Goal: Transaction & Acquisition: Purchase product/service

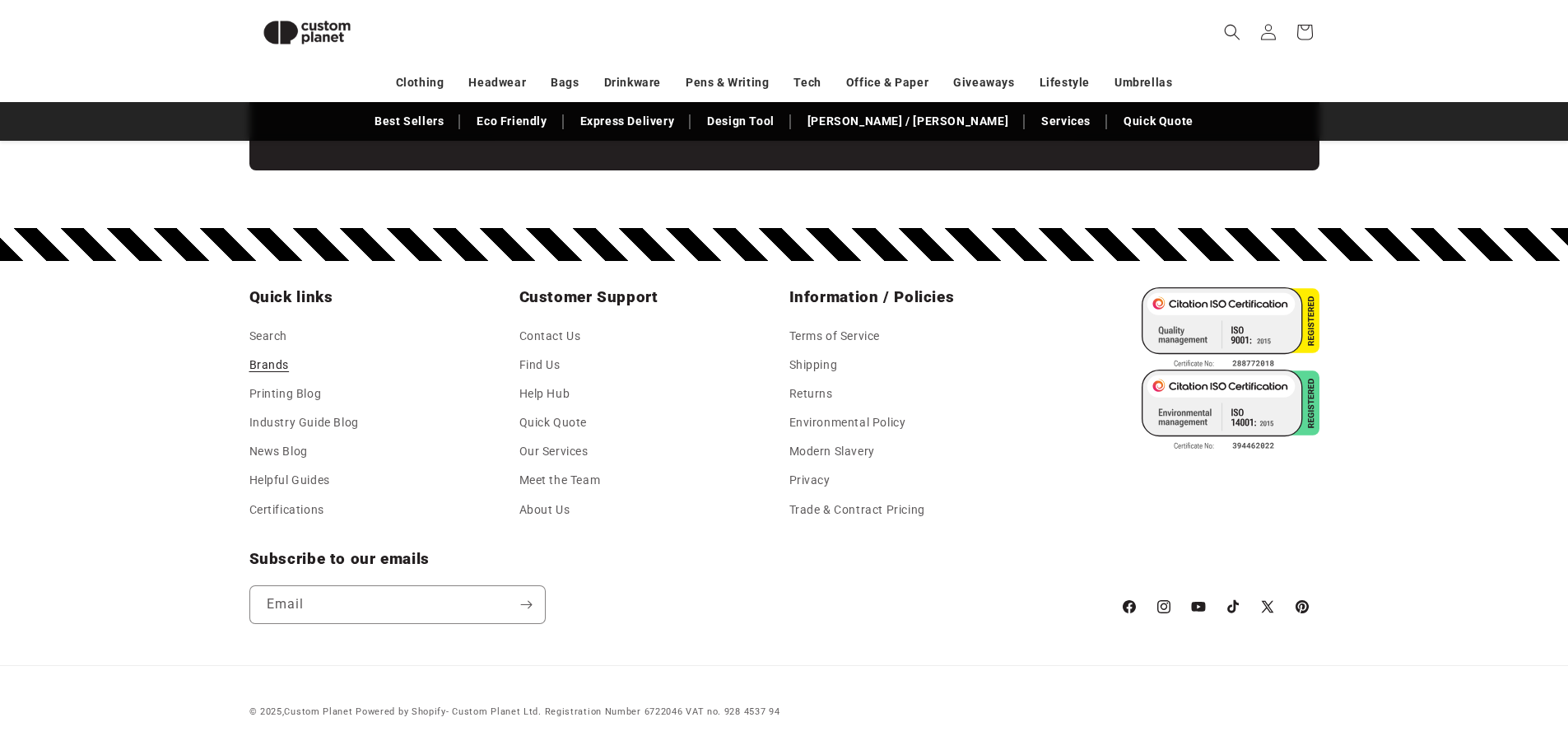
scroll to position [0, 1568]
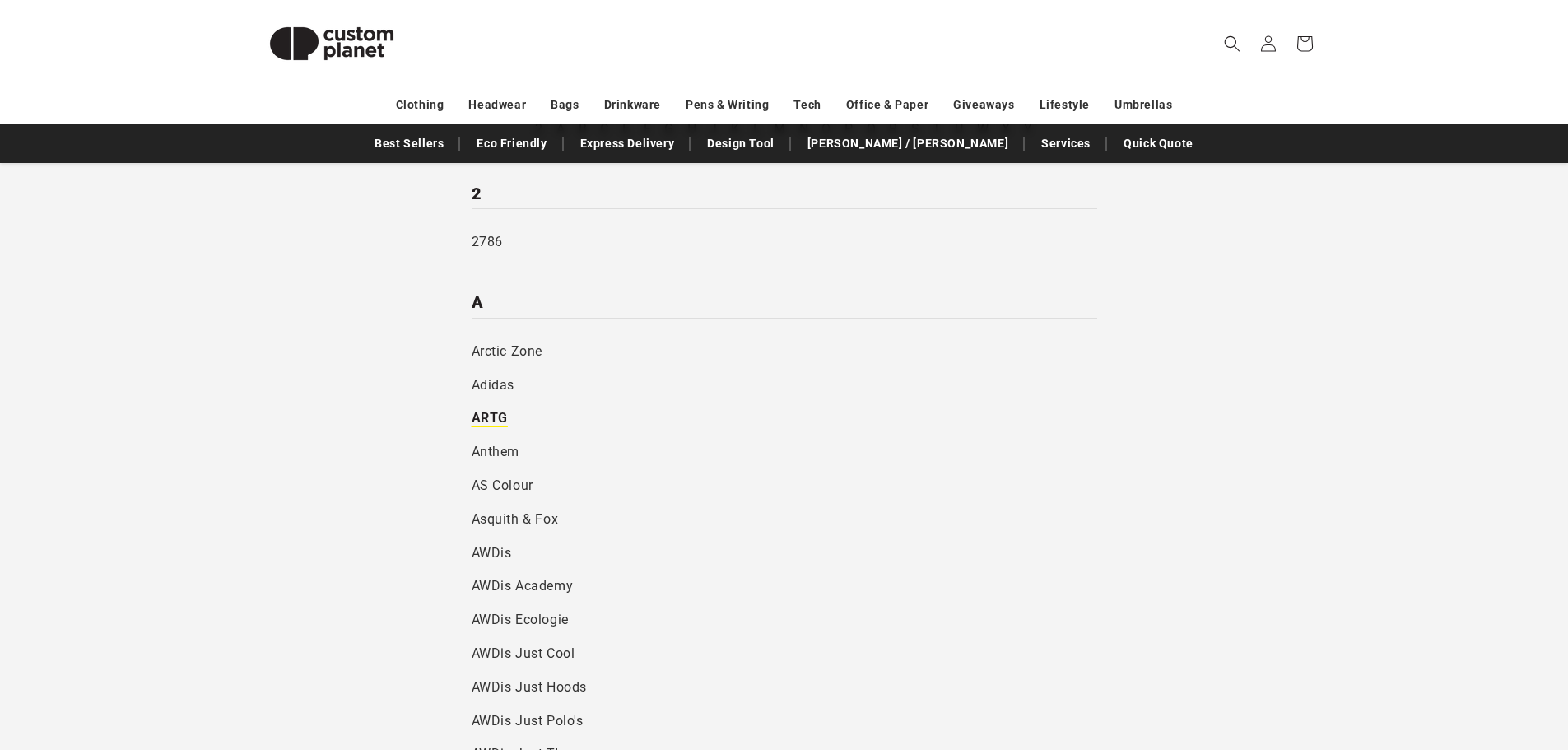
scroll to position [247, 0]
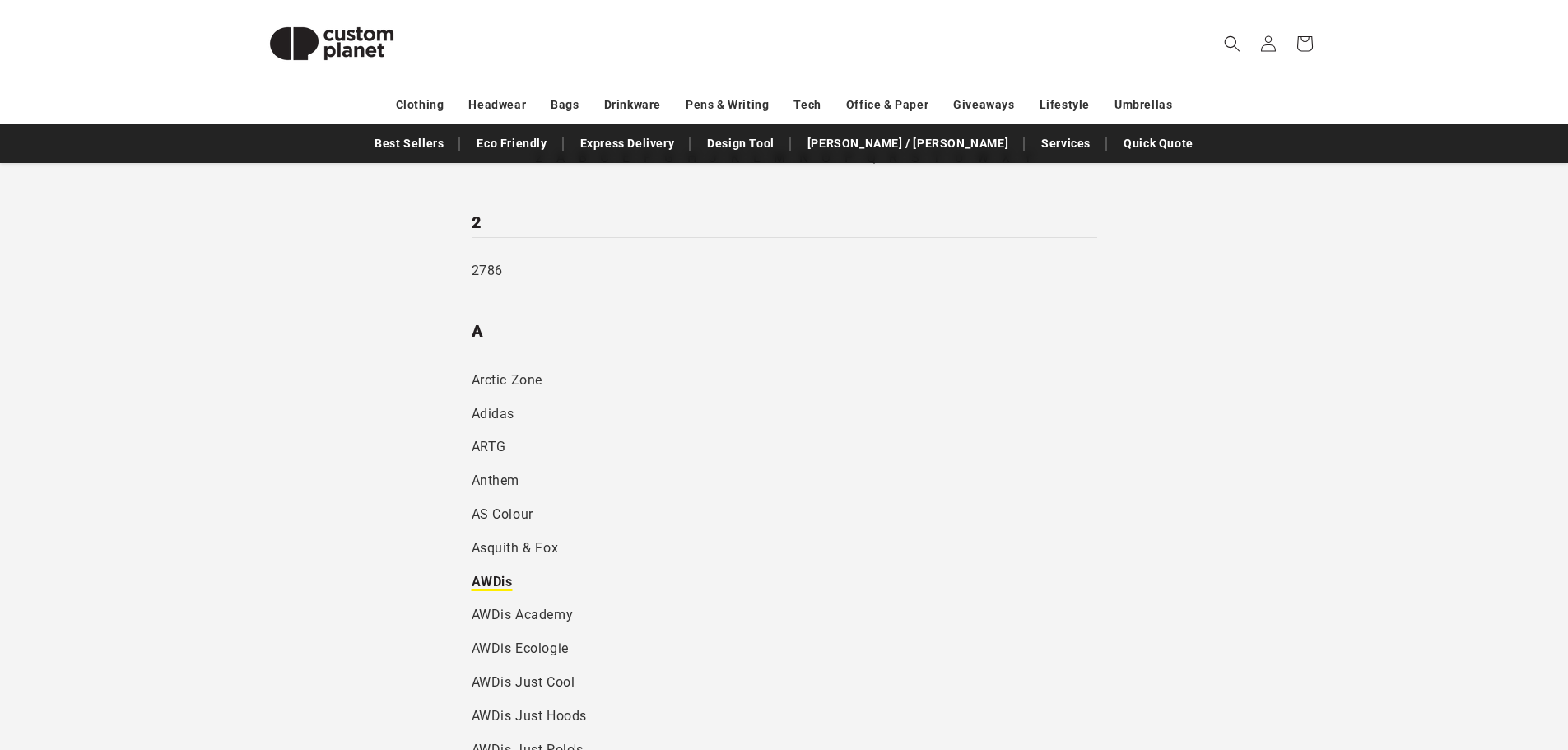
click at [480, 590] on link "AWDis" at bounding box center [784, 582] width 626 height 34
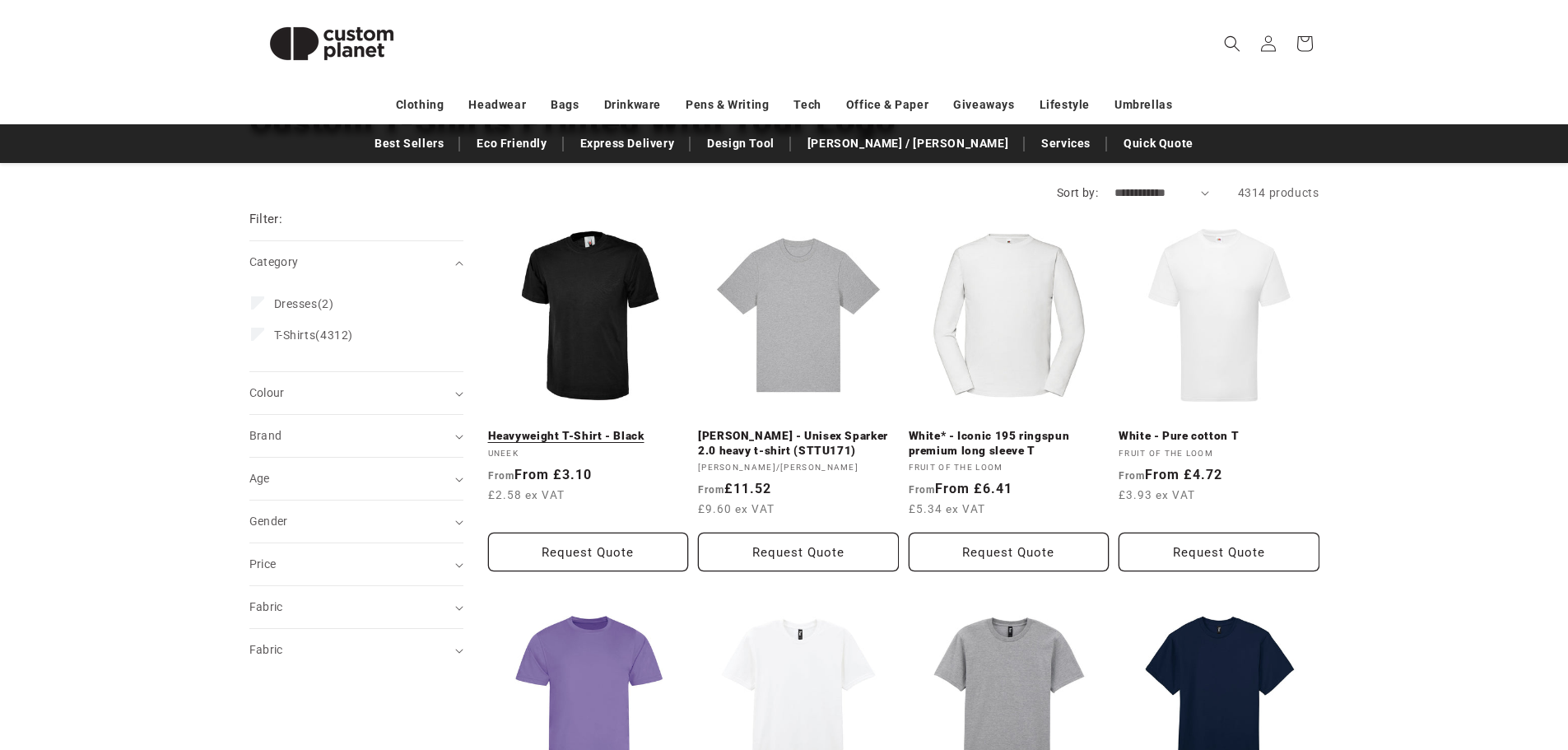
scroll to position [165, 0]
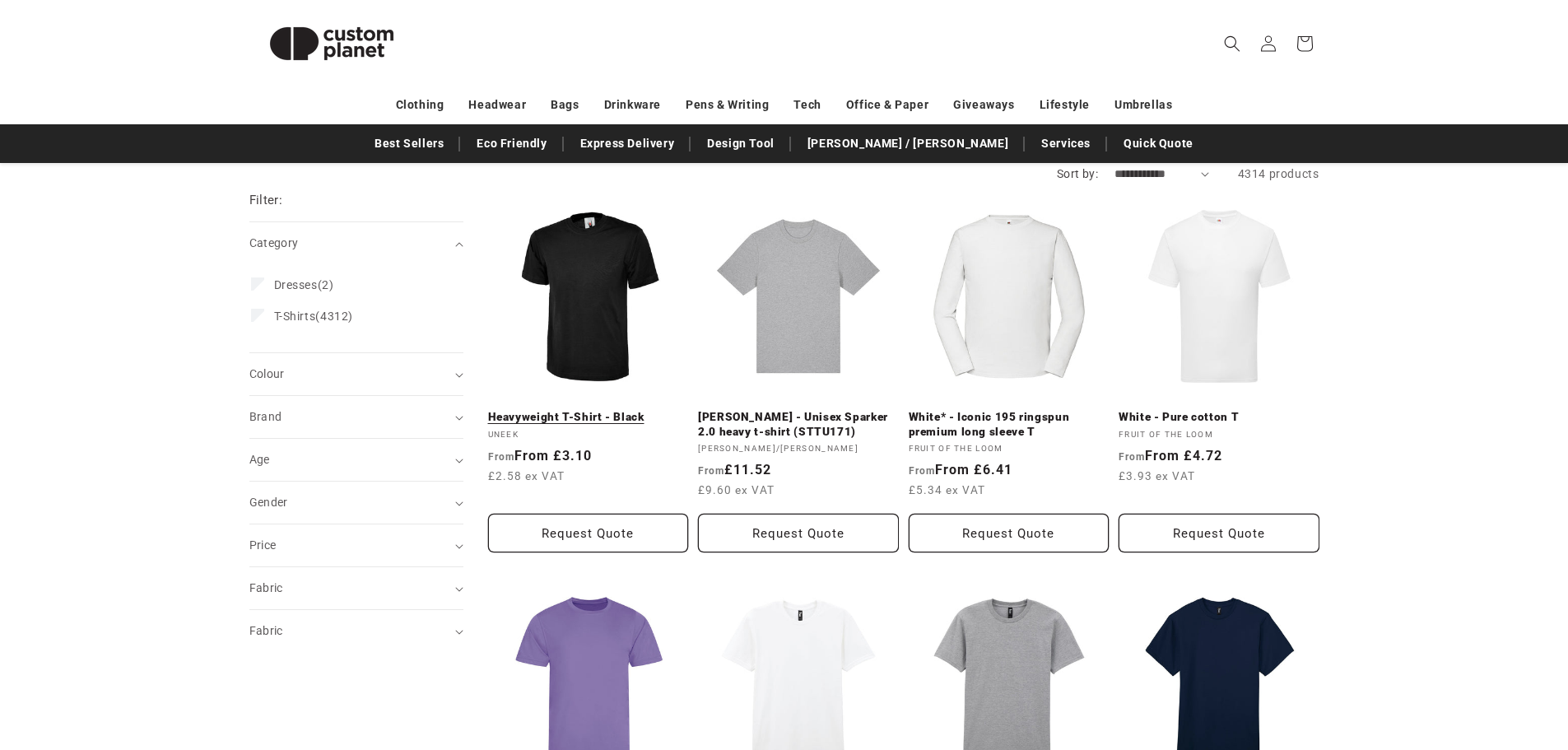
click at [594, 410] on link "Heavyweight T-Shirt - Black" at bounding box center [588, 418] width 200 height 15
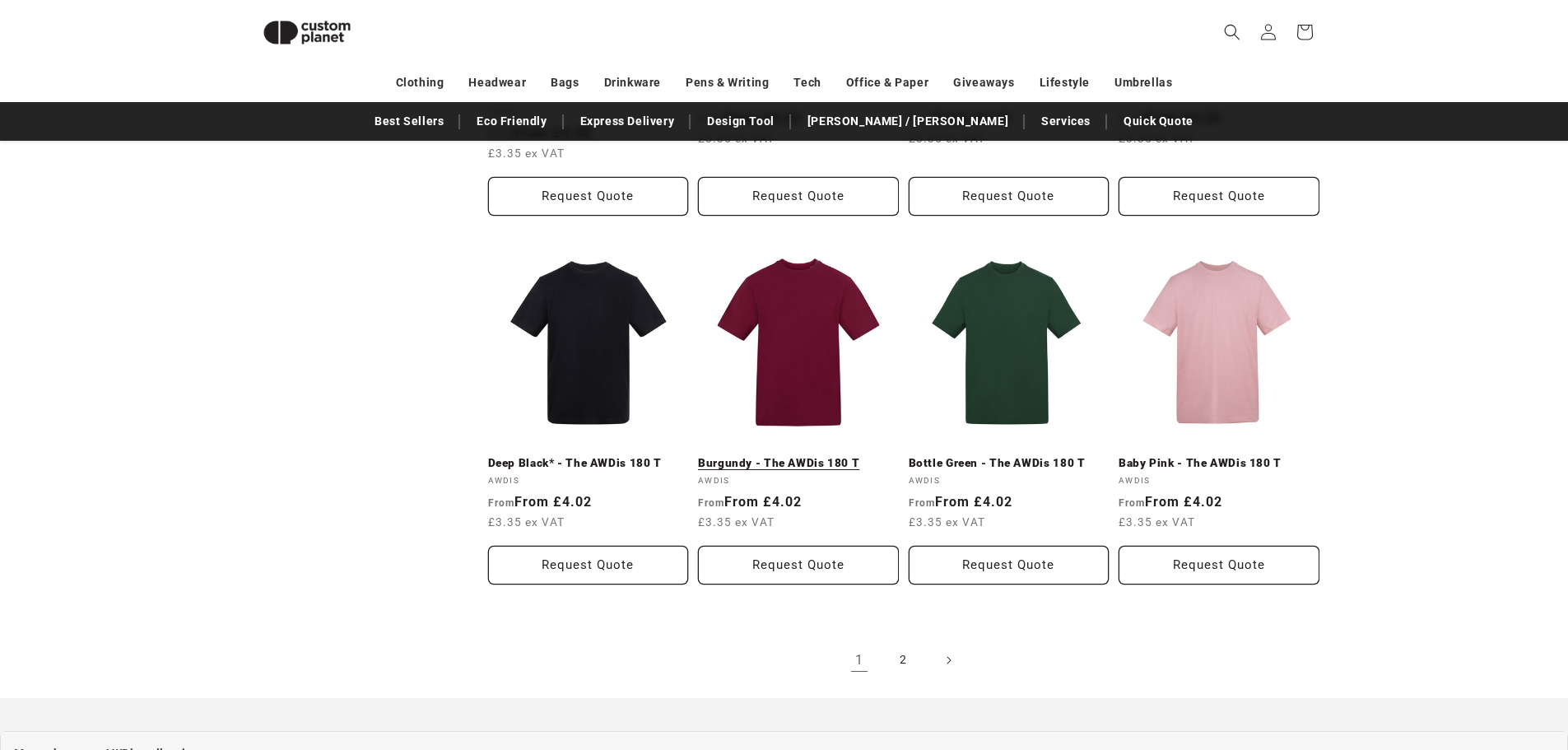
scroll to position [1623, 0]
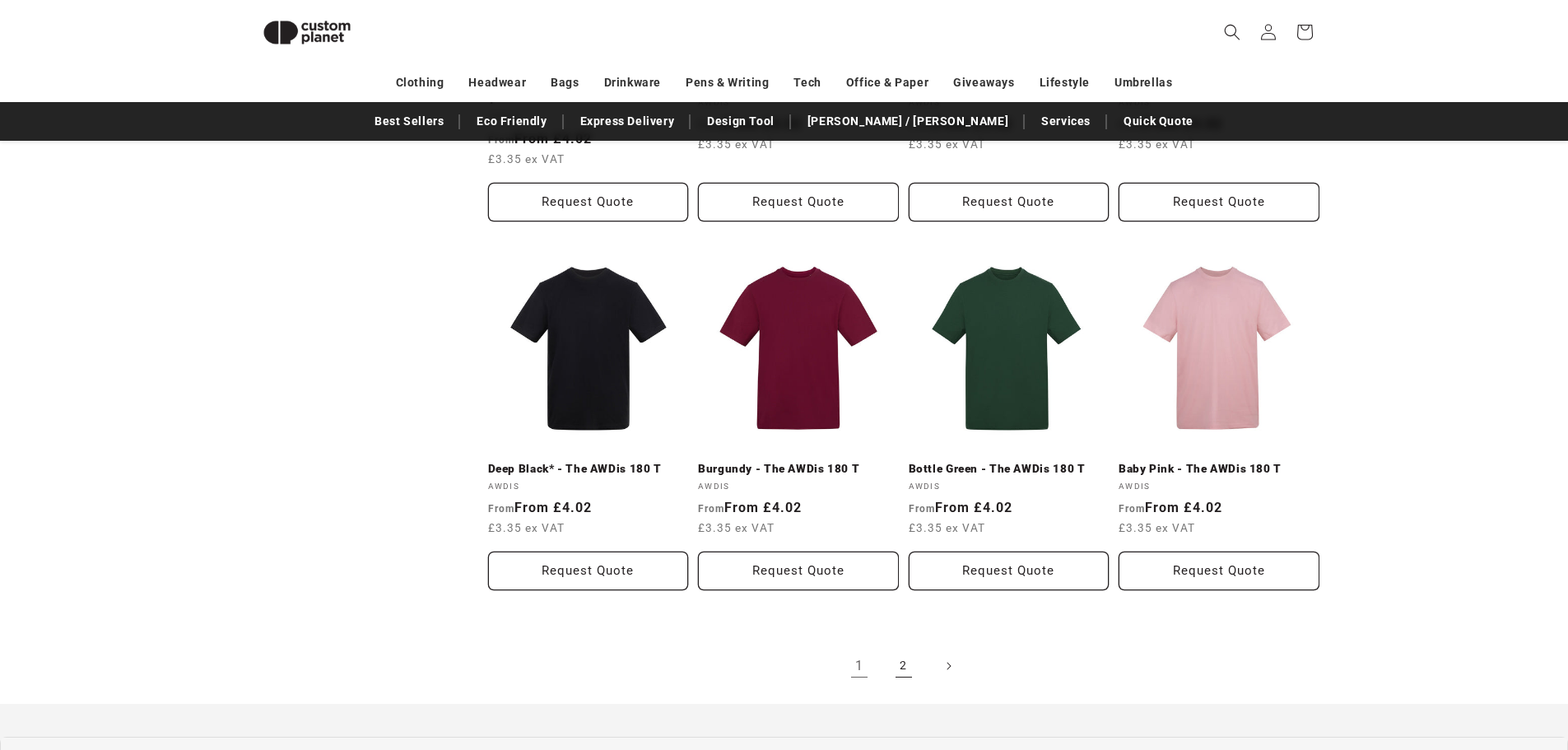
click at [903, 651] on link "2" at bounding box center [903, 666] width 36 height 36
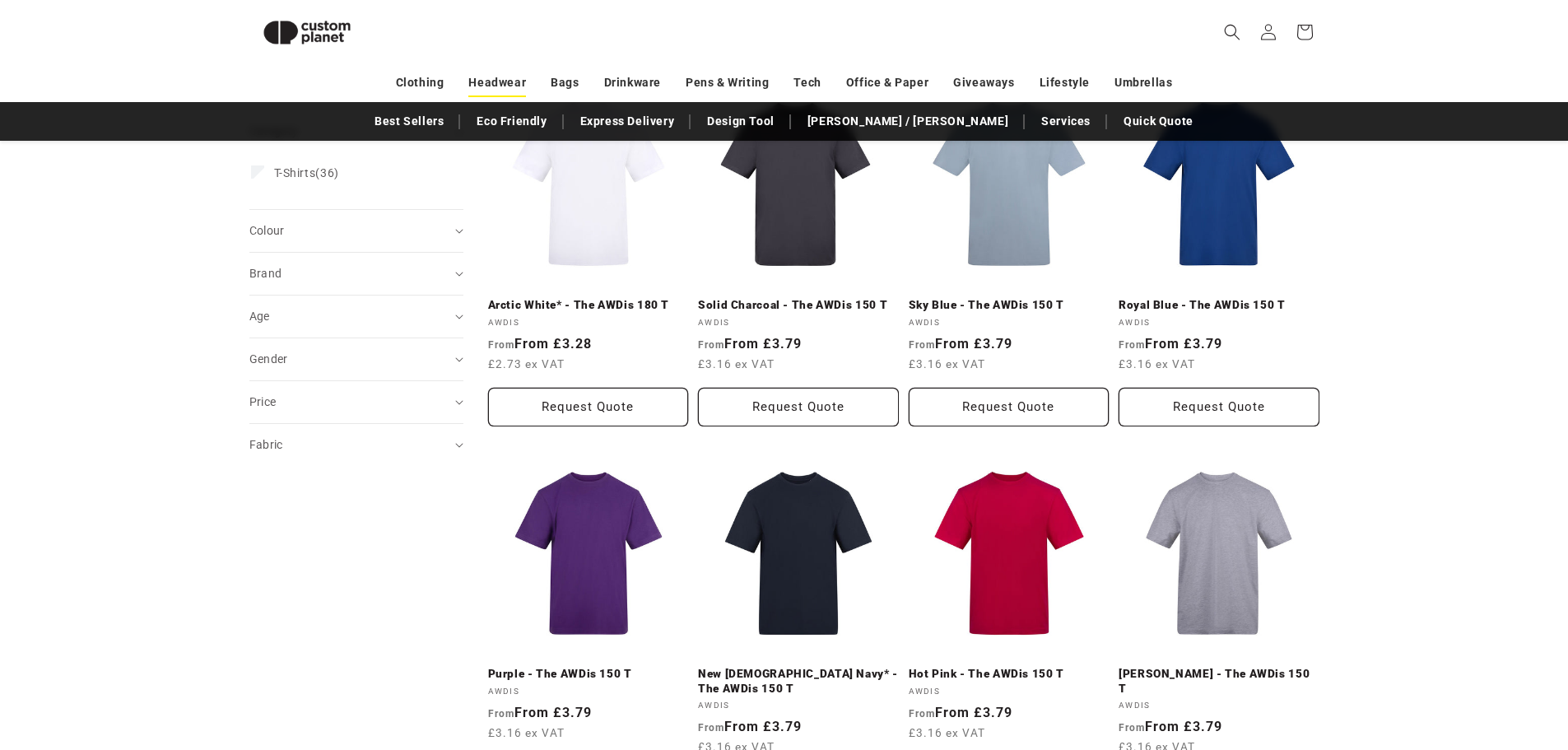
scroll to position [226, 0]
